Goal: Information Seeking & Learning: Learn about a topic

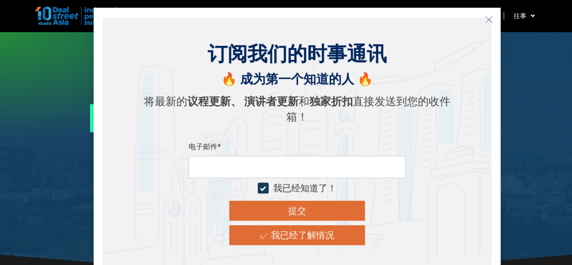
click at [493, 20] on button "关闭" at bounding box center [489, 19] width 14 height 14
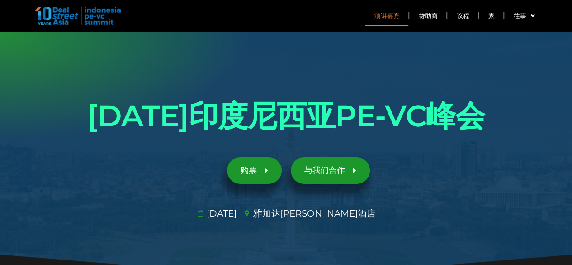
click at [394, 21] on link "演讲嘉宾" at bounding box center [386, 15] width 43 height 21
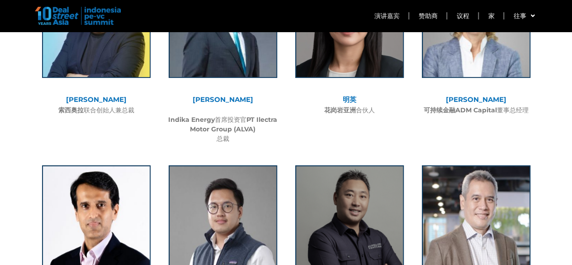
scroll to position [1613, 0]
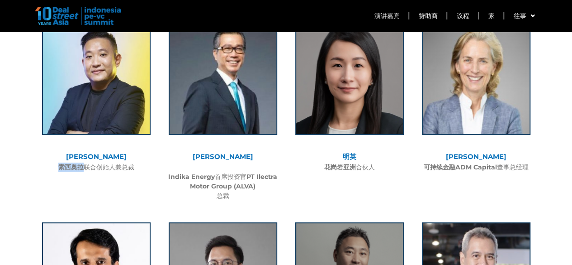
drag, startPoint x: 82, startPoint y: 151, endPoint x: 60, endPoint y: 152, distance: 22.2
click at [60, 163] on font "索西奥拉" at bounding box center [70, 167] width 25 height 8
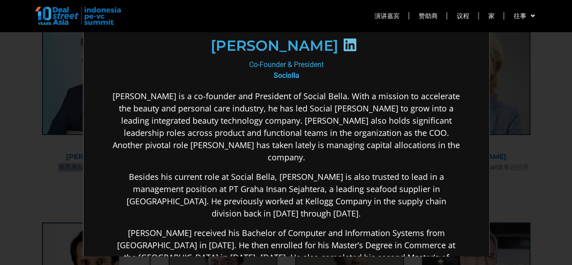
scroll to position [181, 0]
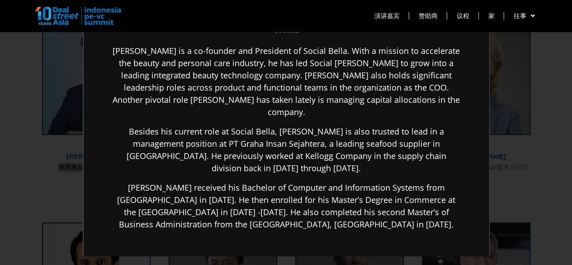
click at [219, 107] on div "[PERSON_NAME] is a co-founder and President of Social Bella. With a mission to …" at bounding box center [285, 208] width 348 height 328
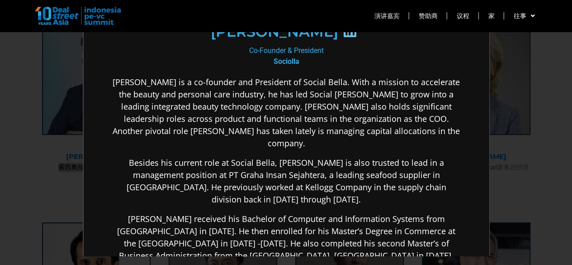
scroll to position [136, 0]
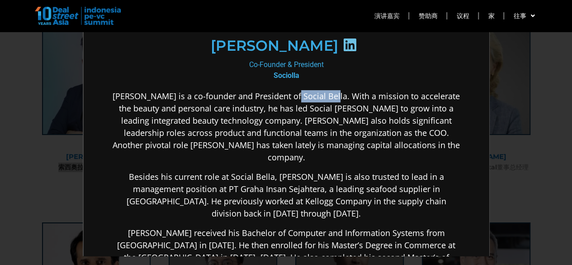
drag, startPoint x: 285, startPoint y: 95, endPoint x: 322, endPoint y: 96, distance: 36.7
click at [323, 95] on p "[PERSON_NAME] is a co-founder and President of Social Bella. With a mission to …" at bounding box center [285, 125] width 348 height 73
click at [320, 97] on p "[PERSON_NAME] is a co-founder and President of Social Bella. With a mission to …" at bounding box center [285, 125] width 348 height 73
drag, startPoint x: 284, startPoint y: 93, endPoint x: 296, endPoint y: 77, distance: 20.4
click at [328, 92] on p "[PERSON_NAME] is a co-founder and President of Social Bella. With a mission to …" at bounding box center [285, 125] width 348 height 73
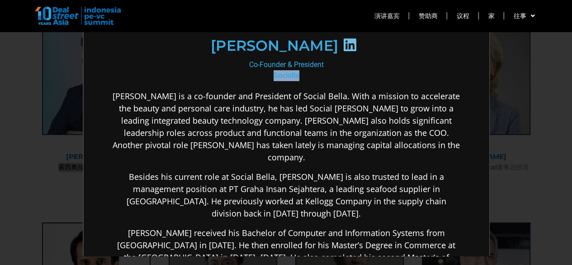
drag, startPoint x: 295, startPoint y: 76, endPoint x: 262, endPoint y: 76, distance: 32.6
click at [262, 76] on div "Co-Founder & President Sociolla" at bounding box center [285, 69] width 348 height 22
copy b "Sociolla"
click at [522, 53] on div "×" at bounding box center [286, 132] width 572 height 265
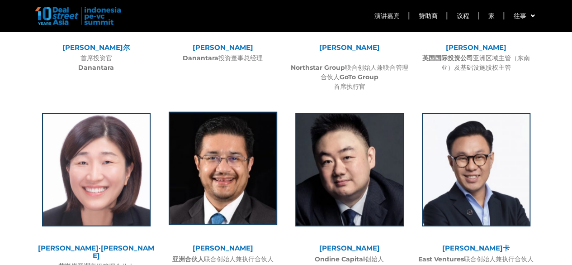
scroll to position [980, 0]
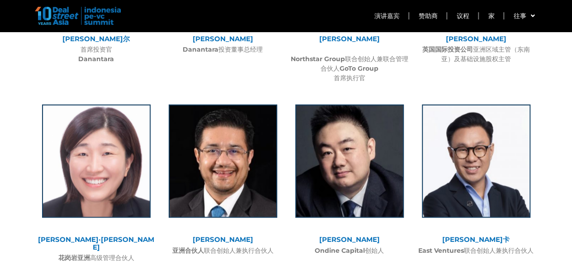
click at [224, 236] on font "[PERSON_NAME]" at bounding box center [223, 239] width 61 height 9
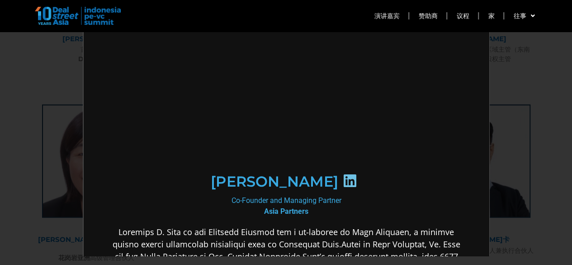
scroll to position [0, 0]
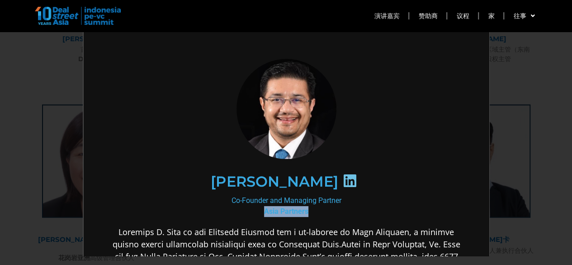
drag, startPoint x: 317, startPoint y: 209, endPoint x: 257, endPoint y: 207, distance: 60.2
click at [257, 207] on div "Co-Founder and Managing Partner Asia Partners" at bounding box center [285, 205] width 348 height 22
click at [309, 211] on div "Co-Founder and Managing Partner Asia Partners" at bounding box center [285, 205] width 348 height 22
drag, startPoint x: 308, startPoint y: 211, endPoint x: 258, endPoint y: 209, distance: 50.3
click at [258, 209] on div "Co-Founder and Managing Partner Asia Partners" at bounding box center [285, 205] width 348 height 22
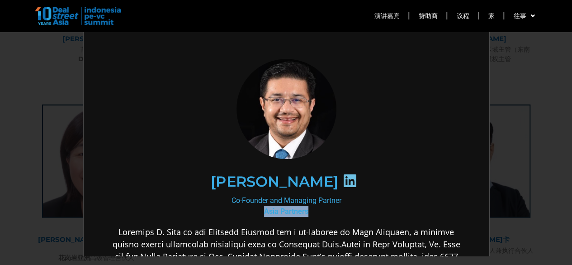
copy b "Asia Partners"
